Goal: Task Accomplishment & Management: Use online tool/utility

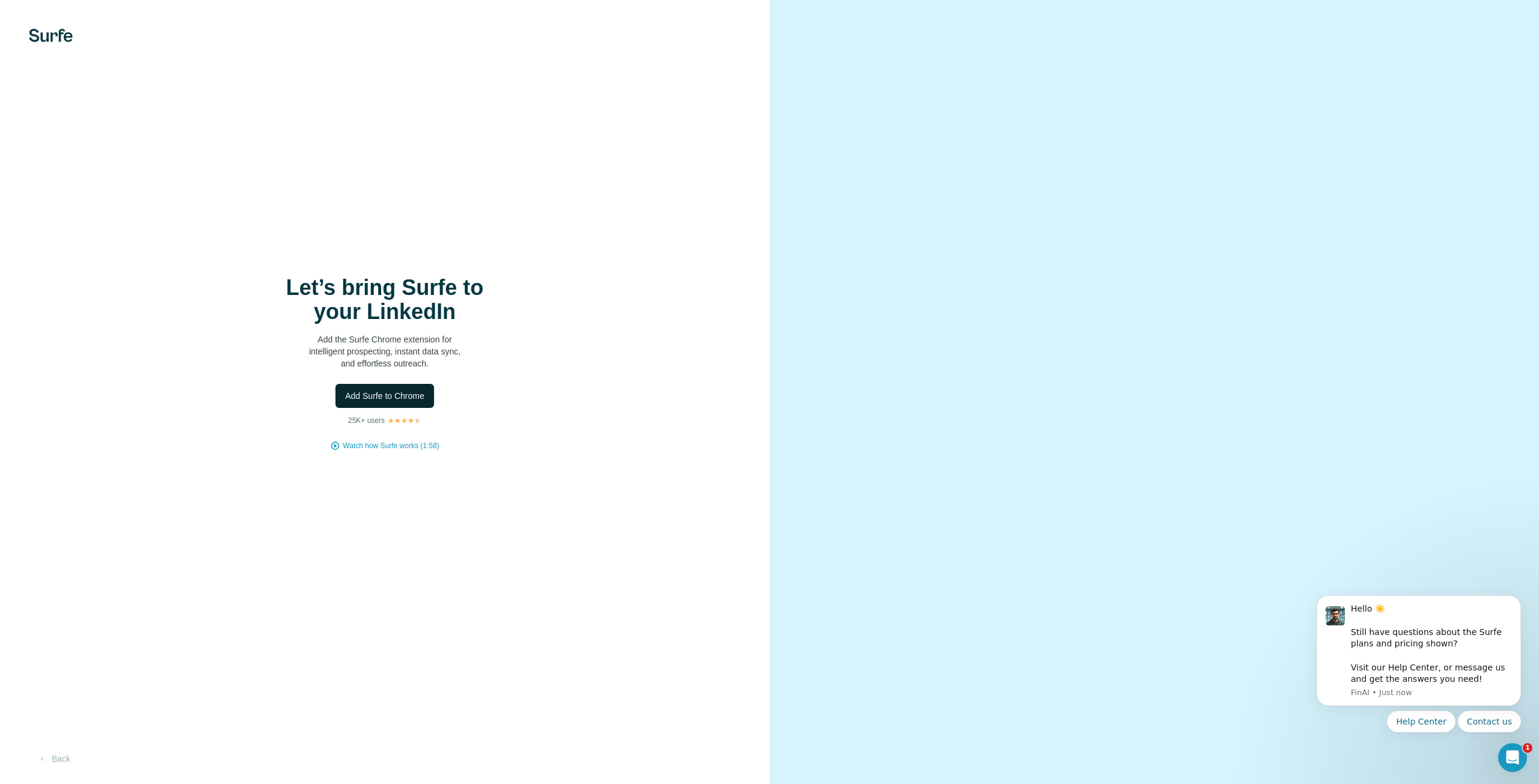
click at [388, 391] on span "Add Surfe to Chrome" at bounding box center [384, 396] width 80 height 12
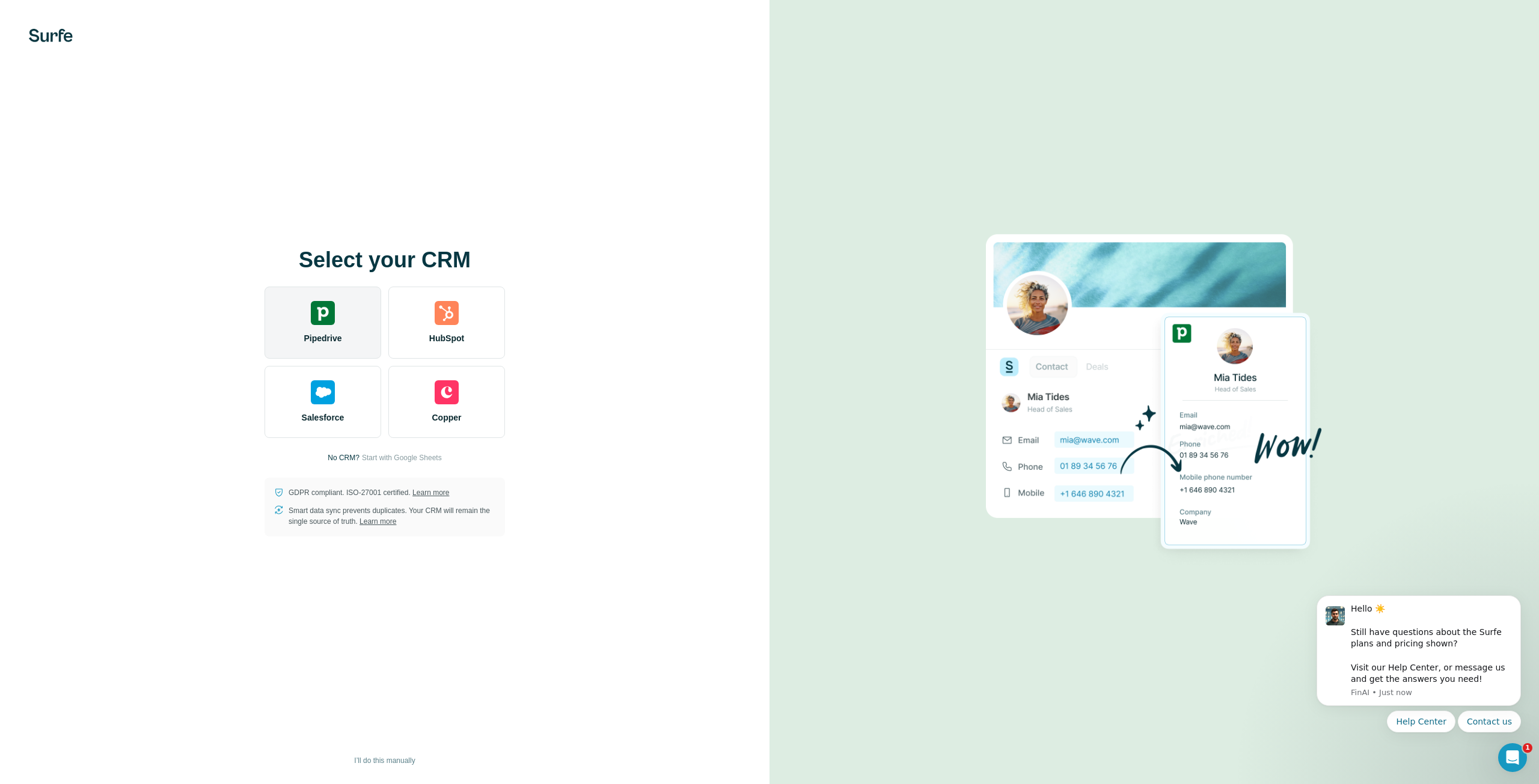
click at [312, 294] on div "Pipedrive" at bounding box center [323, 323] width 117 height 72
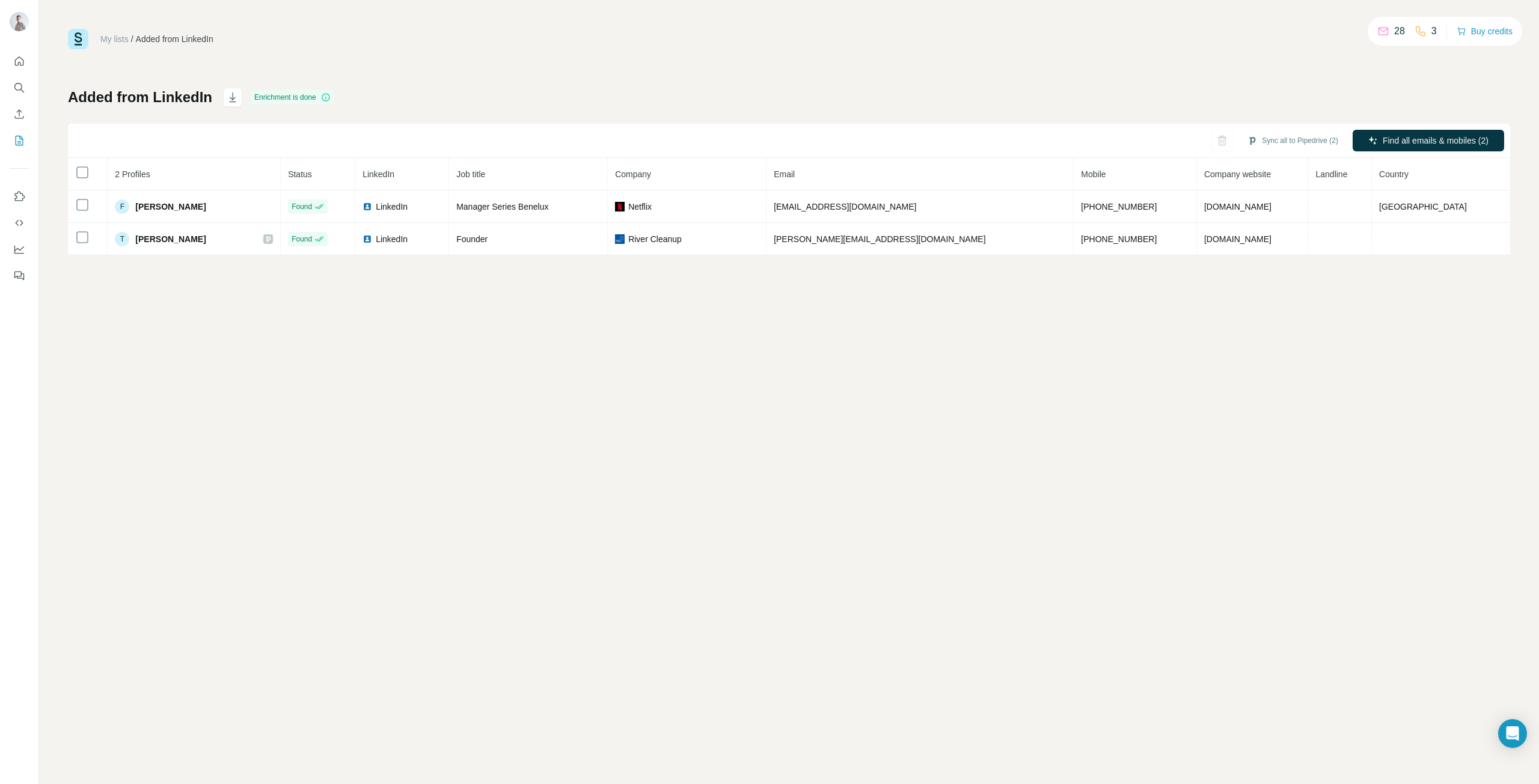
click at [836, 503] on div "My lists / Added from LinkedIn 28 3 Buy credits Added from LinkedIn Enrichment …" at bounding box center [789, 392] width 1500 height 784
click at [488, 389] on div "My lists / Added from LinkedIn 28 3 Buy credits Added from LinkedIn Enrichment …" at bounding box center [789, 392] width 1500 height 784
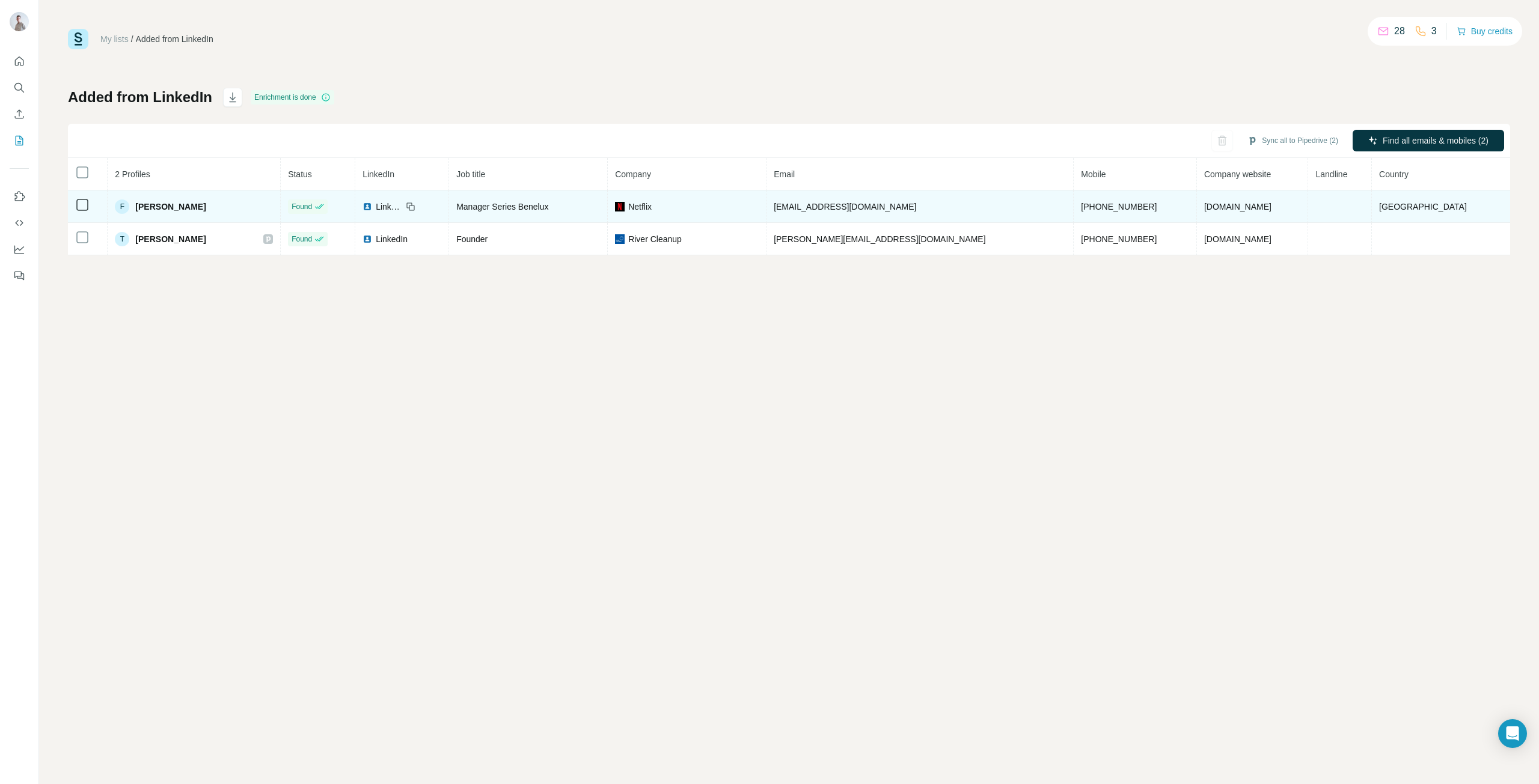
click at [201, 205] on span "[PERSON_NAME]" at bounding box center [170, 207] width 71 height 12
click at [138, 208] on div "F [PERSON_NAME]" at bounding box center [160, 206] width 91 height 14
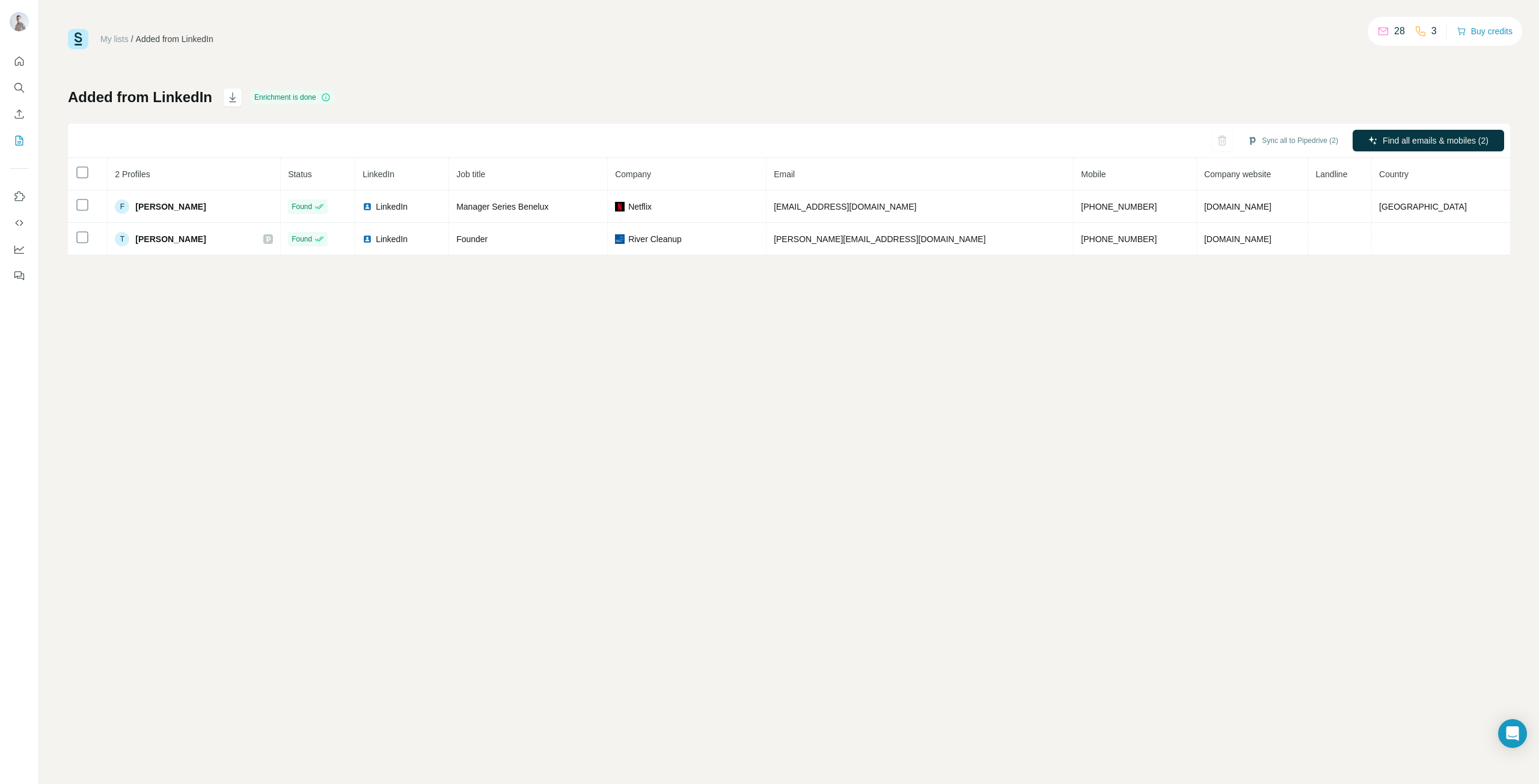
click at [699, 311] on div "My lists / Added from LinkedIn 28 3 Buy credits Added from LinkedIn Enrichment …" at bounding box center [789, 392] width 1500 height 784
